Goal: Find specific page/section: Find specific page/section

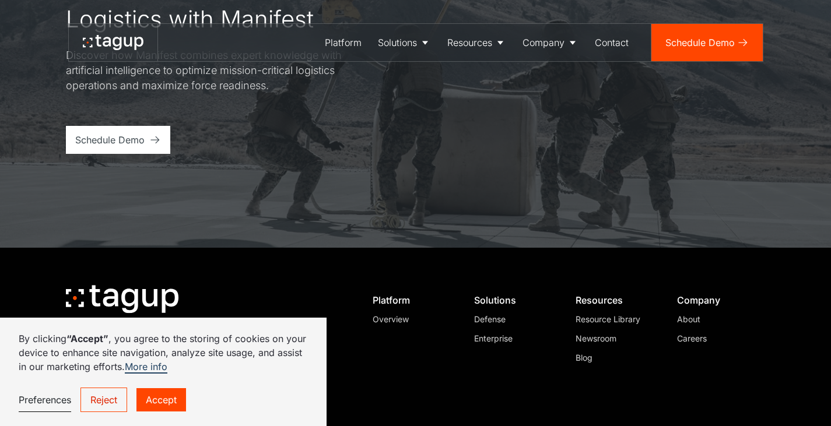
scroll to position [4605, 0]
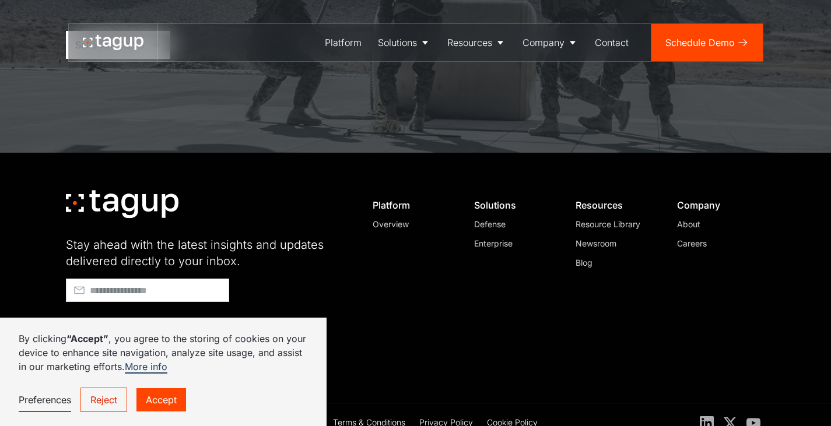
click at [694, 237] on div "Careers" at bounding box center [716, 243] width 79 height 12
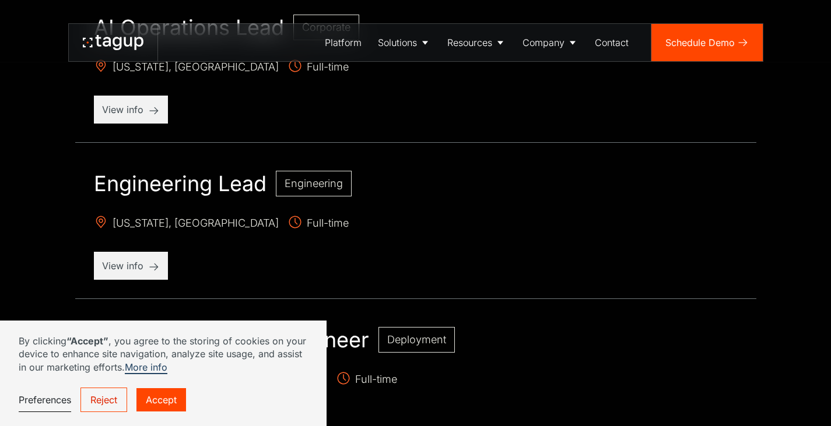
scroll to position [512, 0]
click at [148, 409] on link "Accept" at bounding box center [161, 399] width 50 height 23
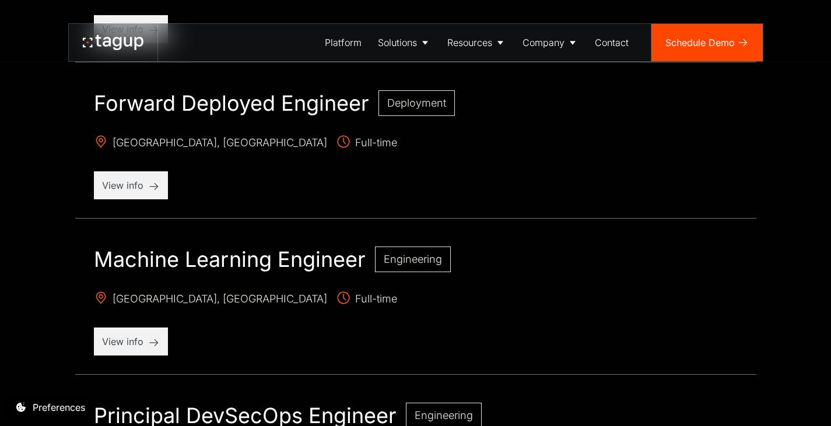
scroll to position [702, 0]
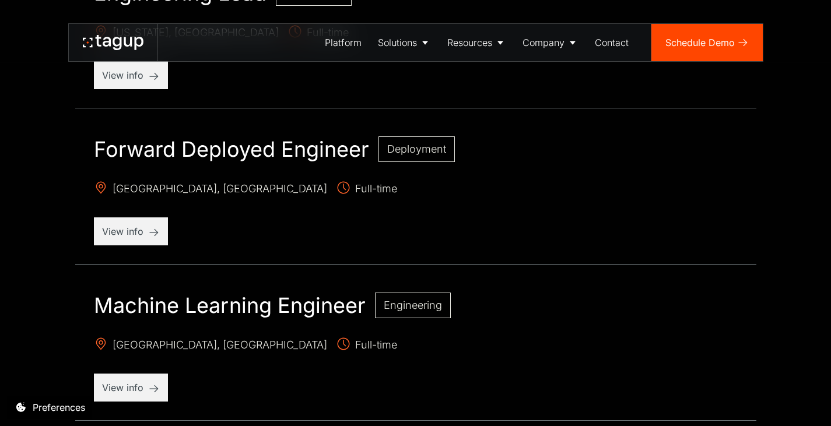
click at [149, 234] on p "View info" at bounding box center [131, 232] width 58 height 14
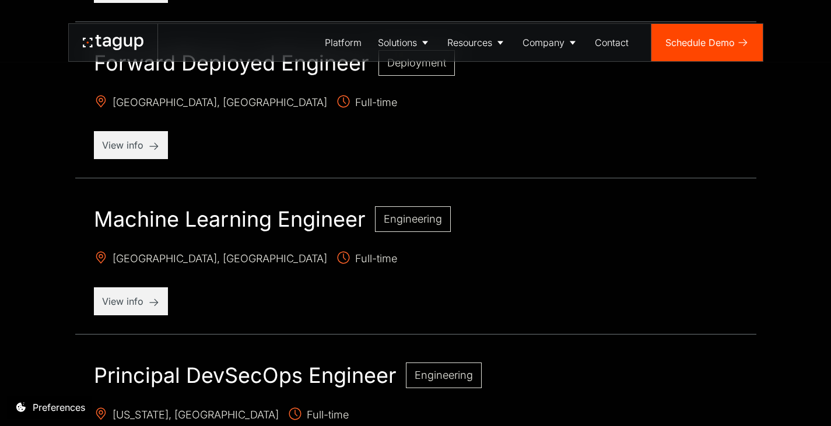
scroll to position [789, 0]
click at [124, 297] on p "View info" at bounding box center [131, 301] width 58 height 14
drag, startPoint x: 140, startPoint y: 290, endPoint x: 0, endPoint y: 269, distance: 141.5
click at [0, 269] on div "OPENINGS Current Open Positions Whether you have top data science skills, hands…" at bounding box center [415, 113] width 831 height 1207
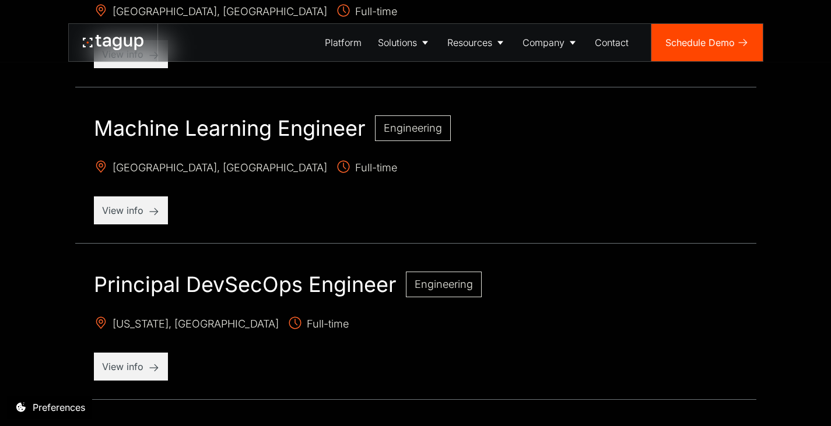
scroll to position [878, 0]
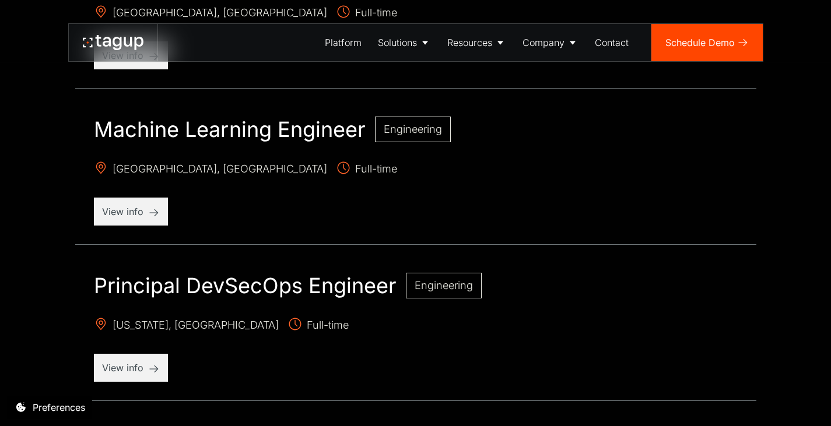
click at [139, 212] on p "View info" at bounding box center [131, 212] width 58 height 14
